Goal: Navigation & Orientation: Understand site structure

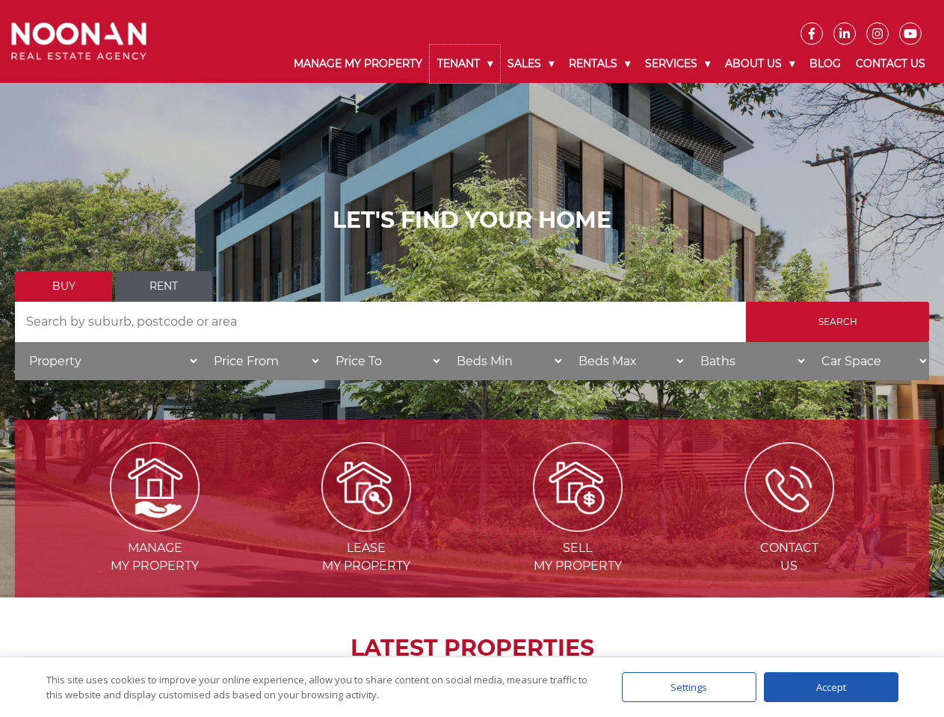
click at [465, 64] on link "Tenant" at bounding box center [465, 64] width 70 height 38
click at [531, 64] on link "Sales" at bounding box center [530, 64] width 61 height 38
click at [600, 64] on link "Rentals" at bounding box center [599, 64] width 76 height 38
click at [679, 64] on link "Services" at bounding box center [678, 64] width 80 height 38
click at [762, 64] on link "About Us" at bounding box center [759, 64] width 84 height 38
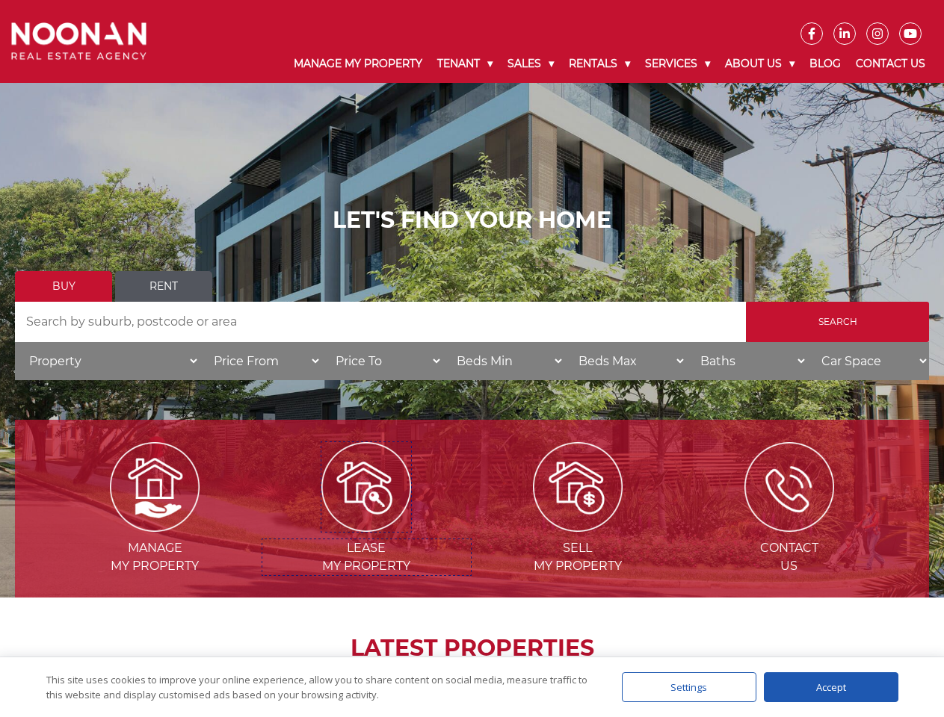
click at [366, 526] on img at bounding box center [366, 487] width 90 height 90
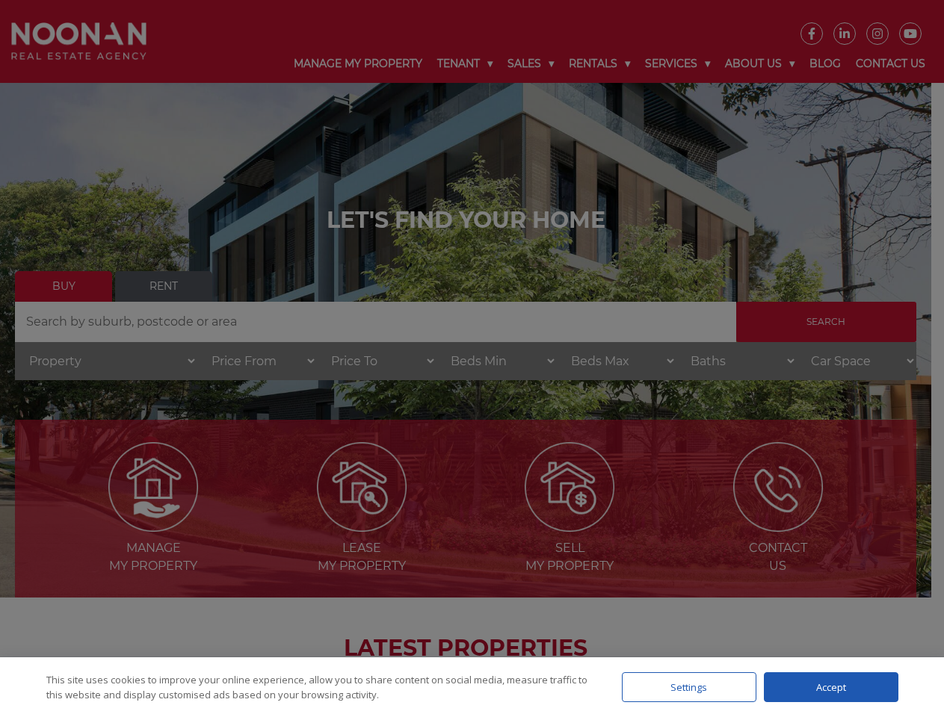
click at [689, 688] on div "Settings" at bounding box center [689, 688] width 135 height 30
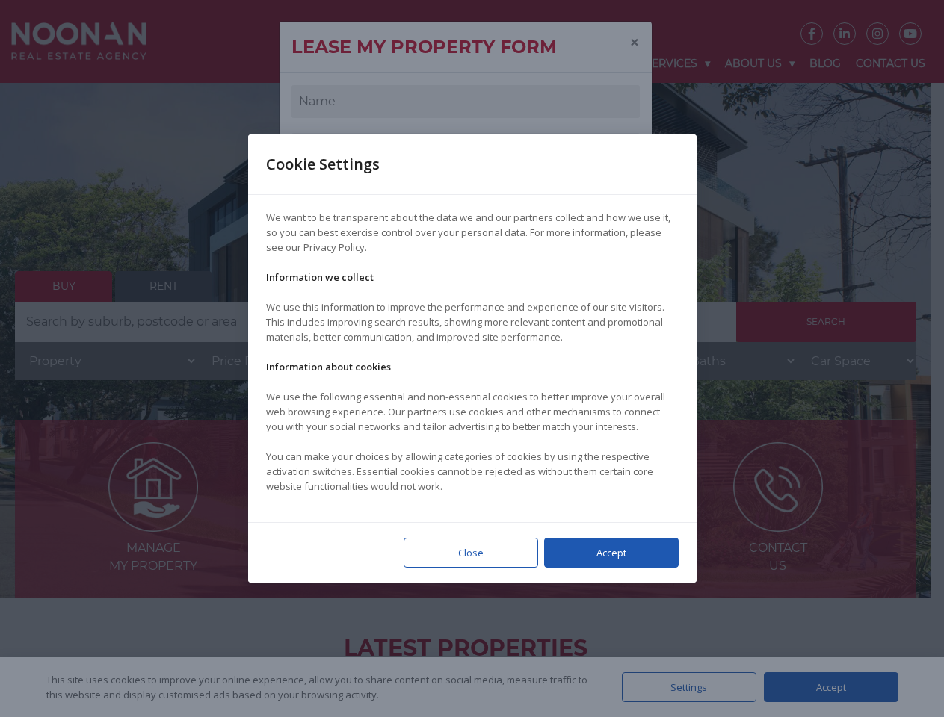
click at [831, 688] on div at bounding box center [472, 358] width 944 height 717
